Goal: Information Seeking & Learning: Learn about a topic

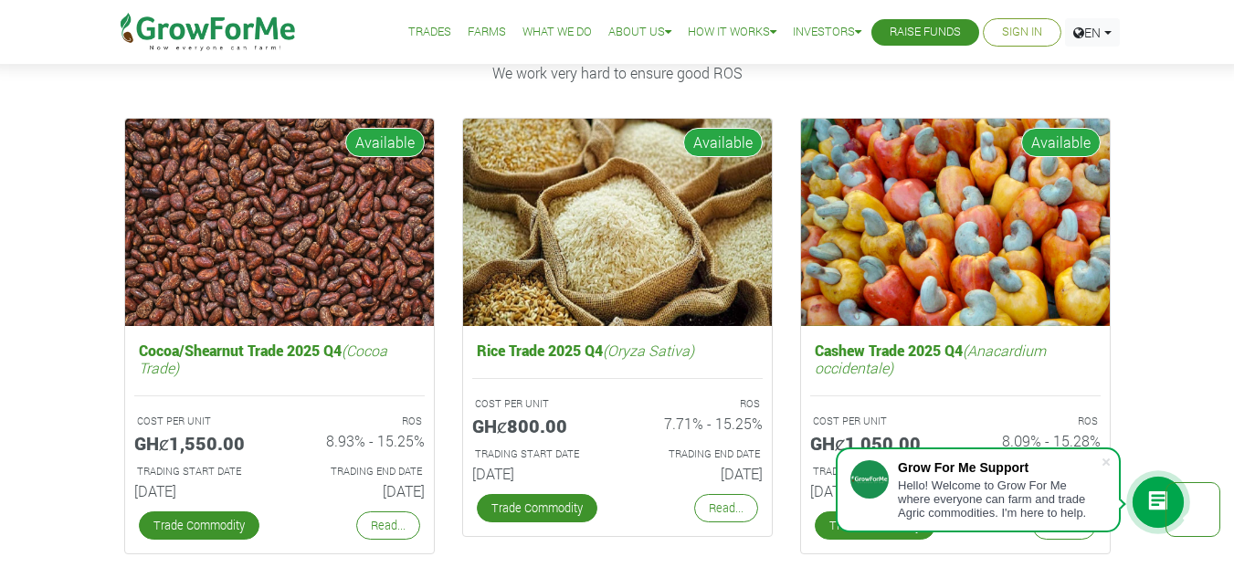
scroll to position [2400, 0]
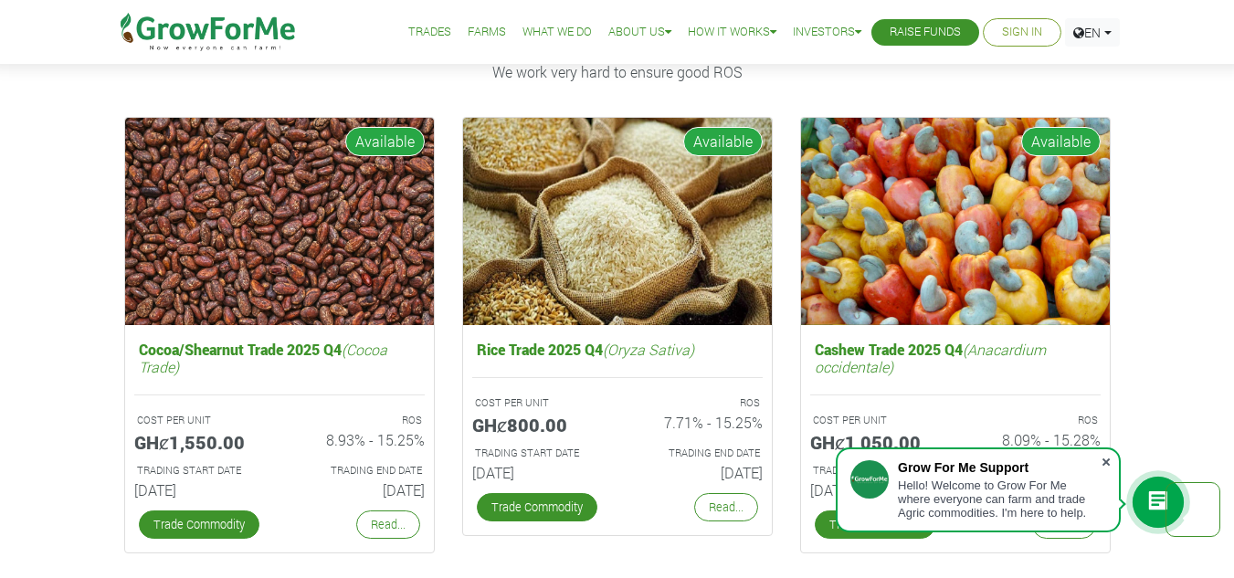
click at [1104, 462] on span at bounding box center [1106, 462] width 18 height 18
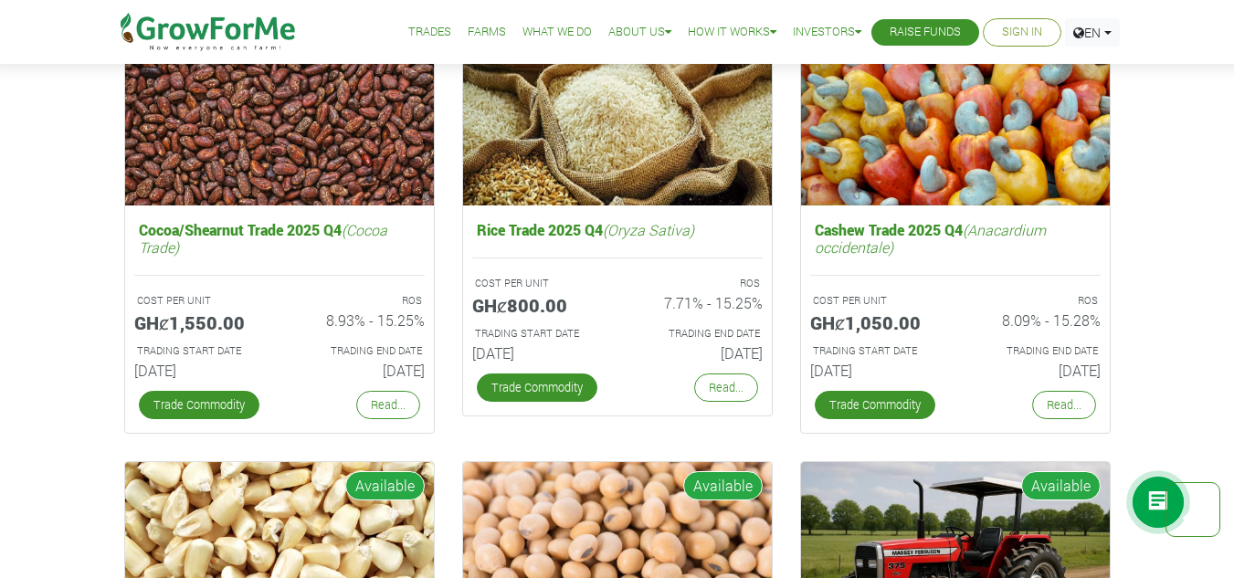
scroll to position [2521, 0]
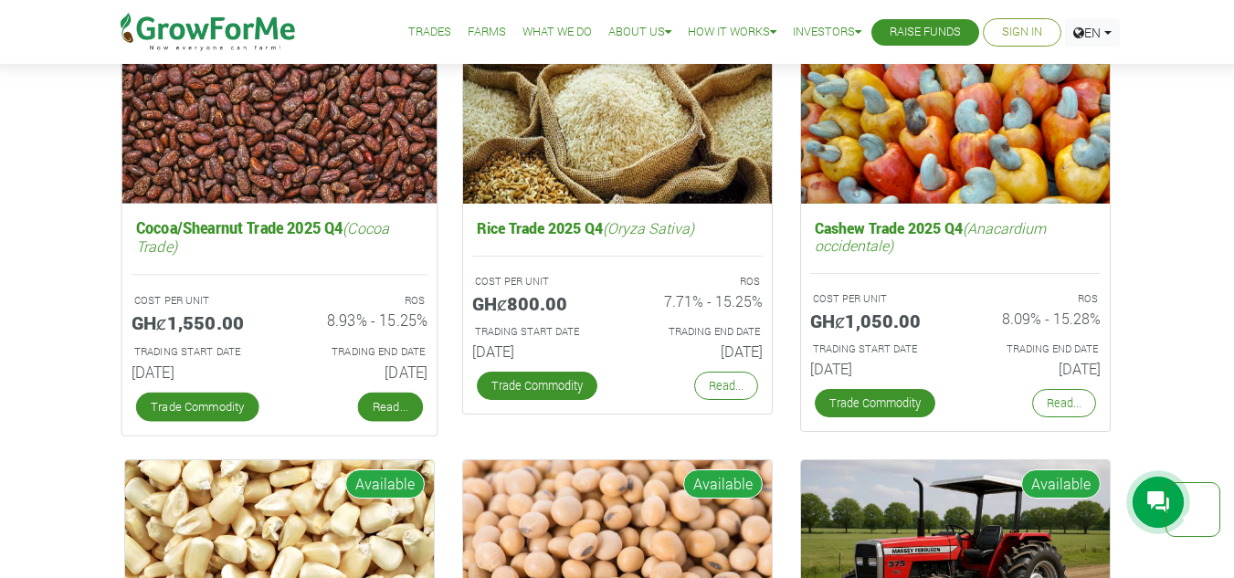
click at [375, 408] on link "Read..." at bounding box center [389, 407] width 65 height 29
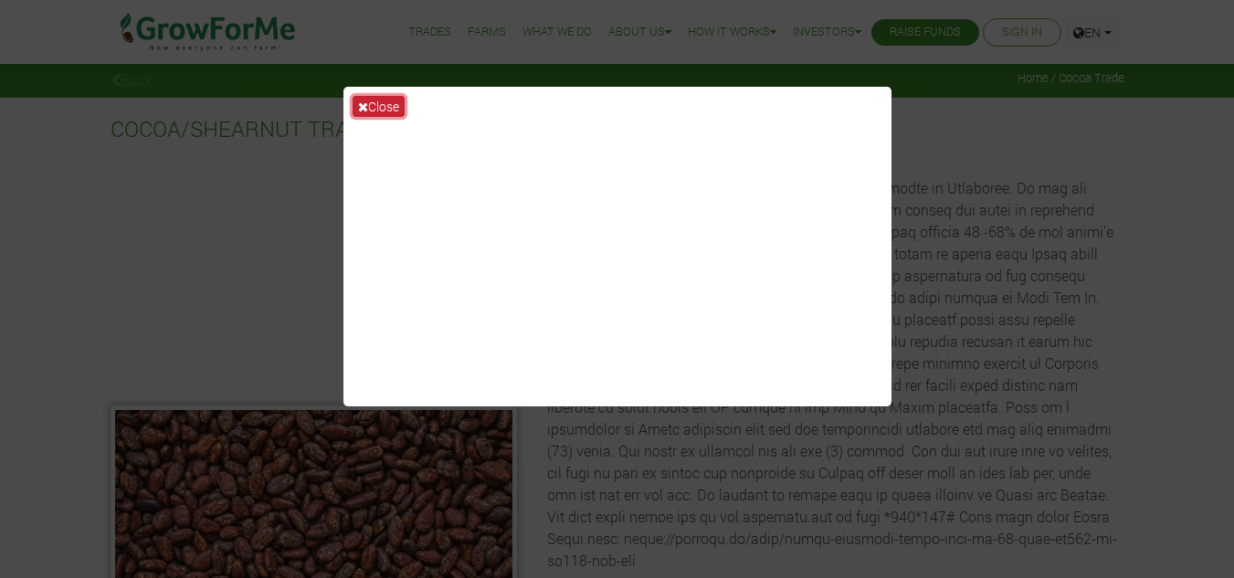
click at [386, 108] on button "Close" at bounding box center [379, 106] width 52 height 21
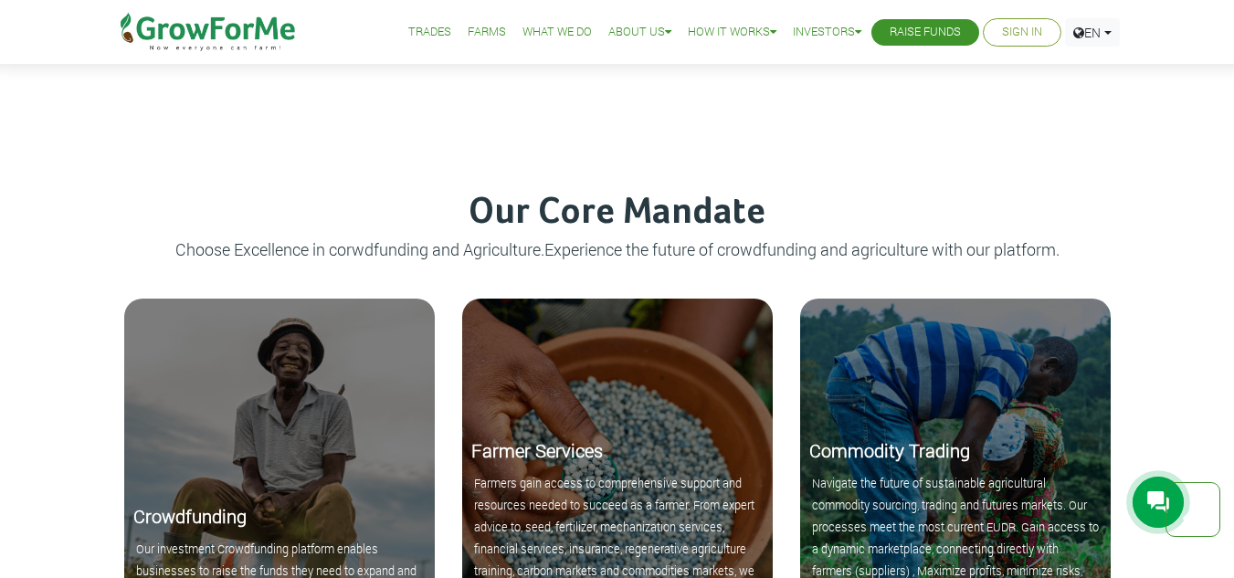
scroll to position [1633, 0]
